Goal: Task Accomplishment & Management: Complete application form

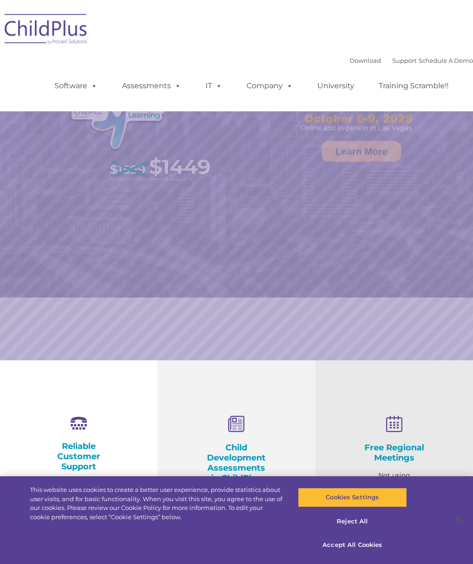
select select "MEDIUM"
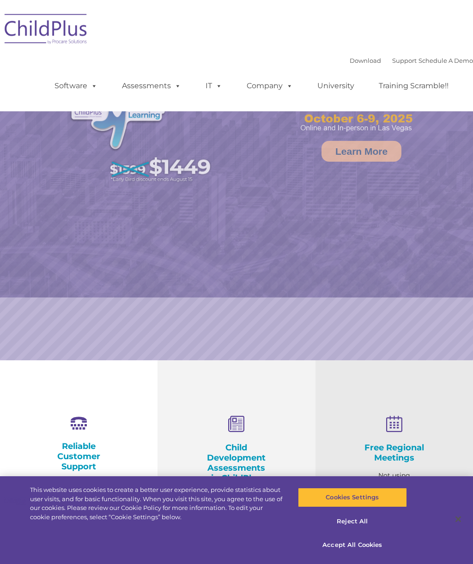
select select "MEDIUM"
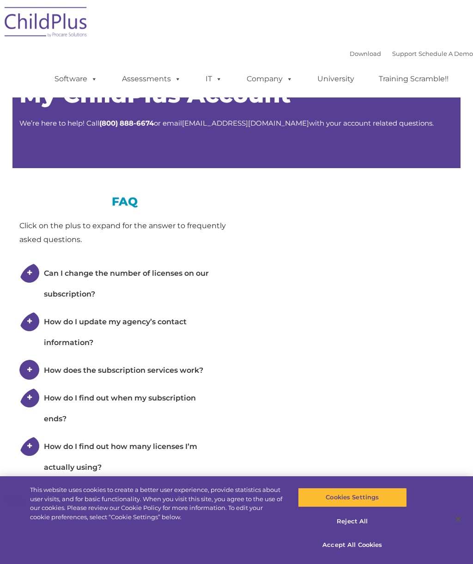
type input ""
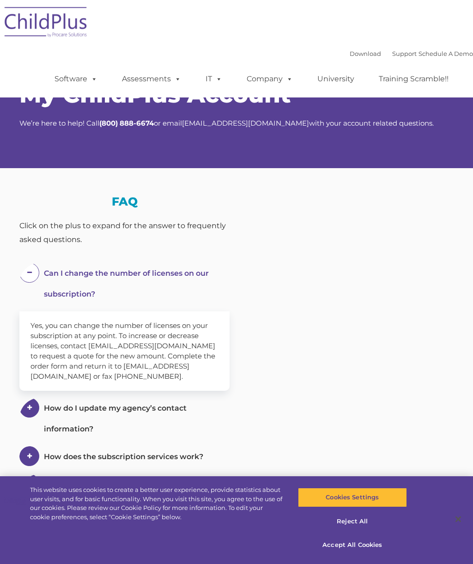
select select "MEDIUM"
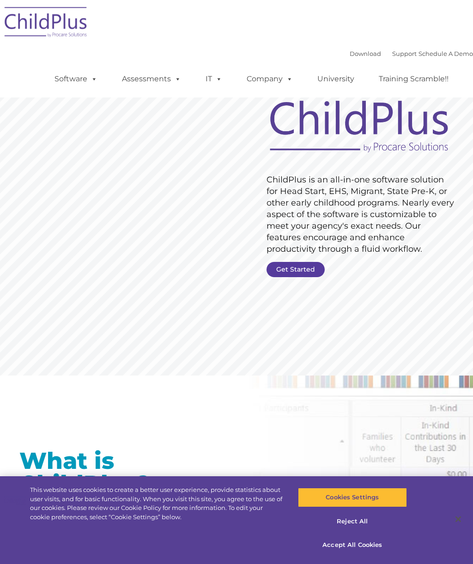
click at [295, 266] on link "Get Started" at bounding box center [295, 269] width 58 height 15
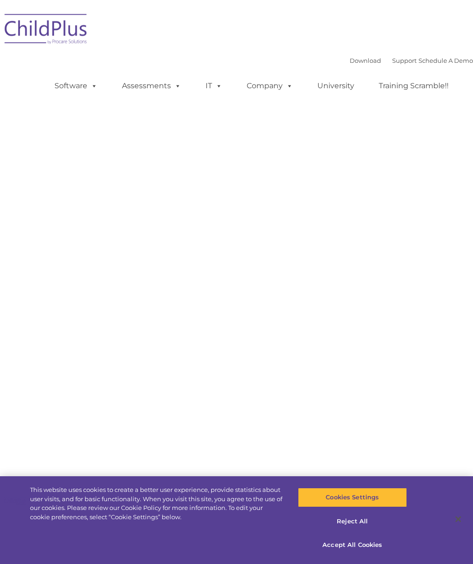
type input ""
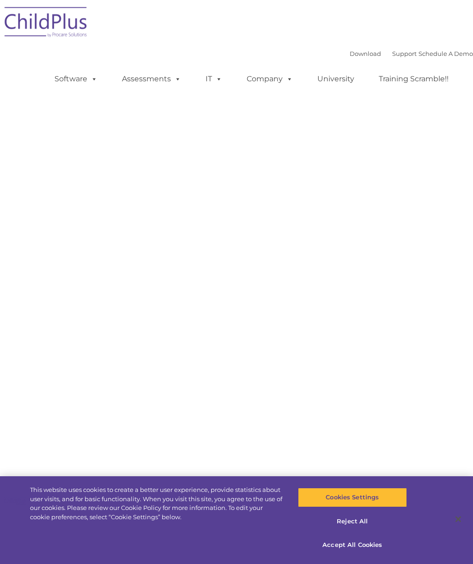
select select "MEDIUM"
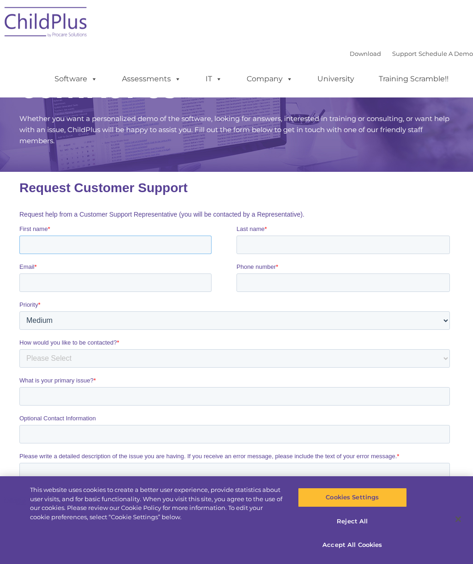
click at [200, 245] on input "First name *" at bounding box center [115, 245] width 192 height 18
type input "[PERSON_NAME]"
click at [317, 234] on label "Last name *" at bounding box center [344, 228] width 217 height 9
click at [317, 236] on input "Last name *" at bounding box center [342, 245] width 213 height 18
type input "[PERSON_NAME]"
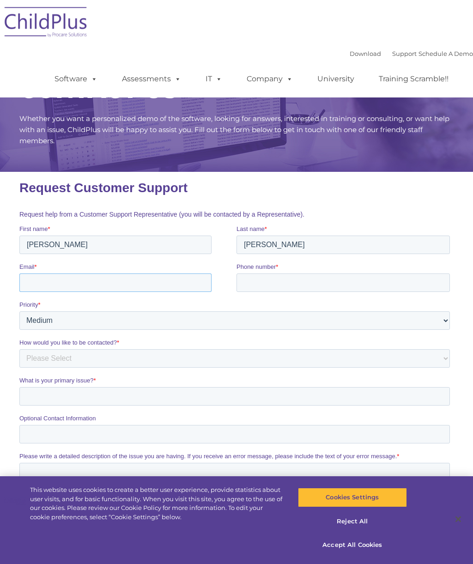
click at [187, 283] on input "Email *" at bounding box center [115, 282] width 192 height 18
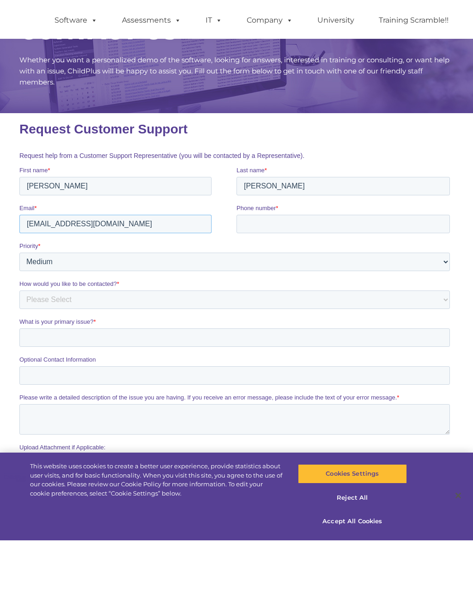
type input "[EMAIL_ADDRESS][DOMAIN_NAME]"
click at [441, 307] on select "Please Select Phone Email" at bounding box center [234, 299] width 430 height 18
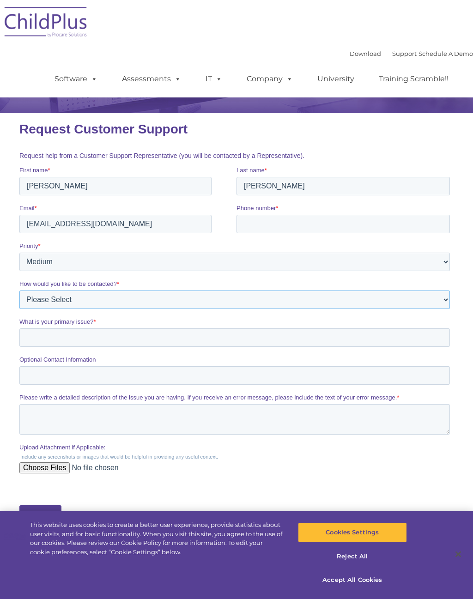
select select "Email"
click at [294, 225] on input "Phone number *" at bounding box center [342, 224] width 213 height 18
type input "8569810869"
click at [166, 340] on input "What is your primary issue? *" at bounding box center [234, 337] width 430 height 18
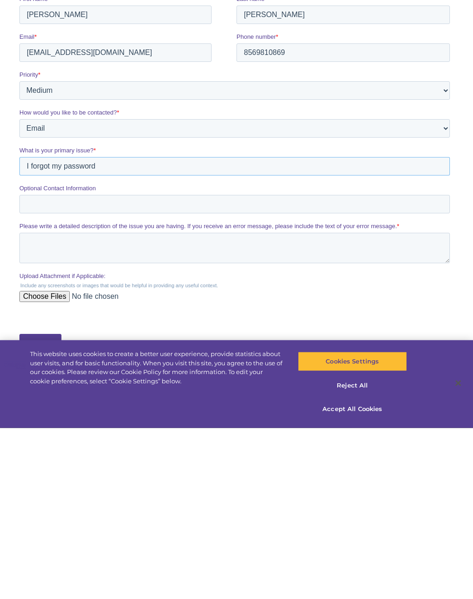
type input "I forgot my password"
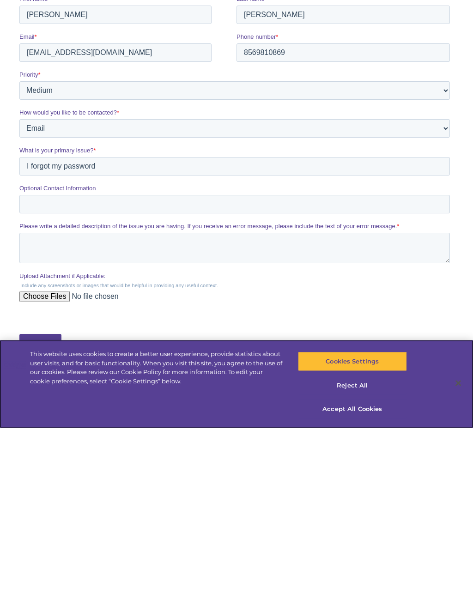
click at [345, 523] on button "Cookies Settings" at bounding box center [352, 532] width 109 height 19
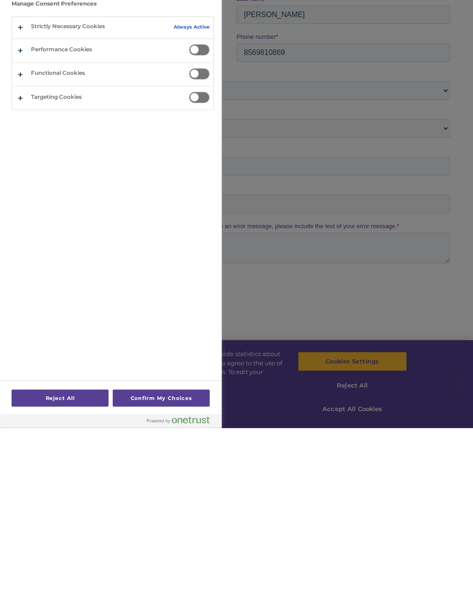
scroll to position [226, 0]
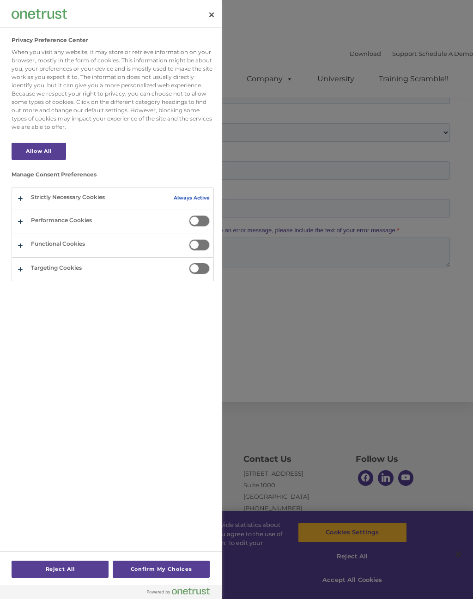
click at [309, 341] on div at bounding box center [236, 299] width 473 height 599
click at [215, 11] on button "Close" at bounding box center [211, 15] width 20 height 20
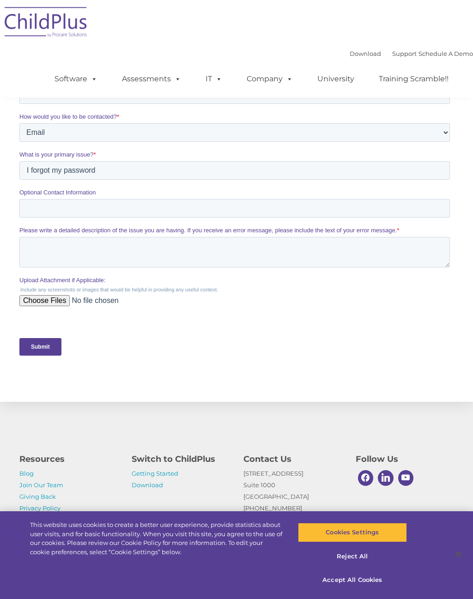
click at [49, 345] on input "Submit" at bounding box center [40, 347] width 42 height 18
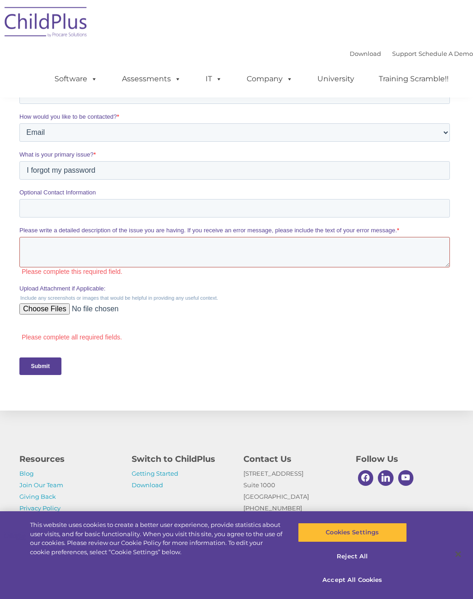
click at [44, 253] on textarea "Please write a detailed description of the issue you are having. If you receive…" at bounding box center [234, 252] width 430 height 30
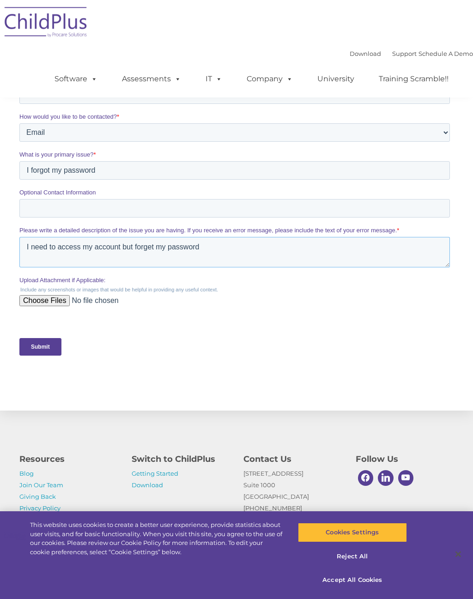
type textarea "I need to access my account but forget my password"
click at [46, 356] on input "Submit" at bounding box center [40, 347] width 42 height 18
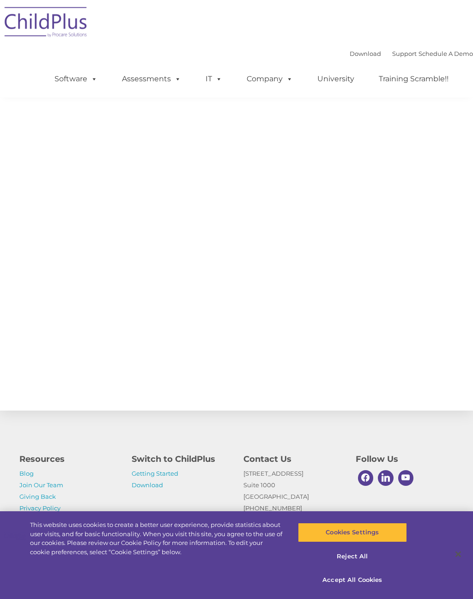
click at [353, 52] on link "Download" at bounding box center [365, 53] width 31 height 7
